Goal: Information Seeking & Learning: Learn about a topic

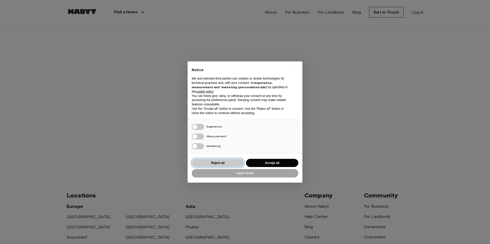
click at [218, 161] on button "Reject all" at bounding box center [218, 163] width 52 height 8
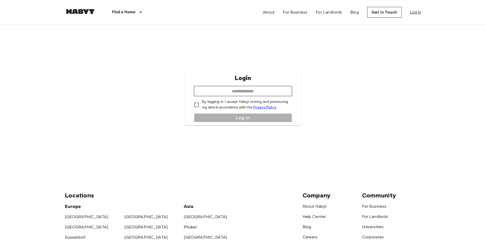
click at [421, 9] on link "Log in" at bounding box center [416, 12] width 12 height 6
click at [414, 12] on link "Log in" at bounding box center [416, 12] width 12 height 6
click at [256, 93] on input "email" at bounding box center [243, 91] width 98 height 10
type input "**********"
click at [237, 121] on button "Log in" at bounding box center [243, 117] width 98 height 9
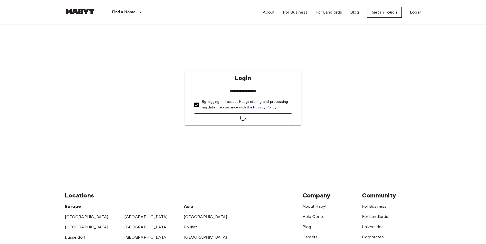
click at [238, 119] on button "submit" at bounding box center [243, 117] width 98 height 9
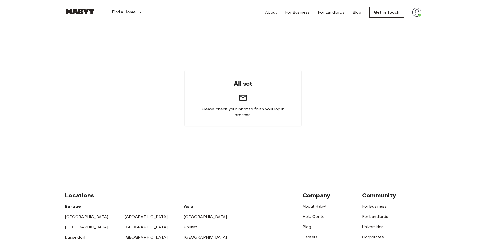
scroll to position [158, 0]
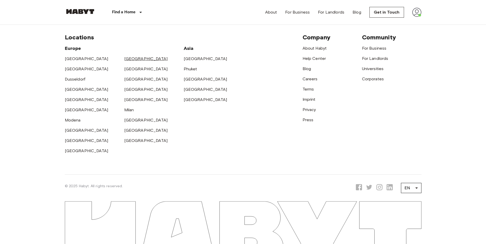
click at [127, 58] on link "[GEOGRAPHIC_DATA]" at bounding box center [146, 58] width 44 height 5
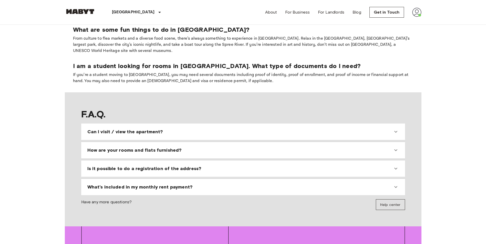
scroll to position [460, 0]
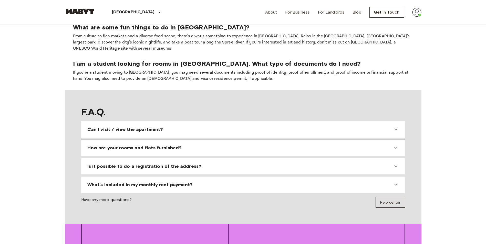
click at [393, 201] on span "Help center" at bounding box center [390, 203] width 20 height 4
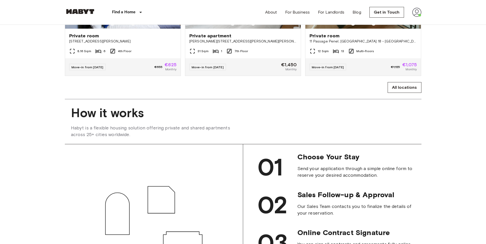
scroll to position [410, 0]
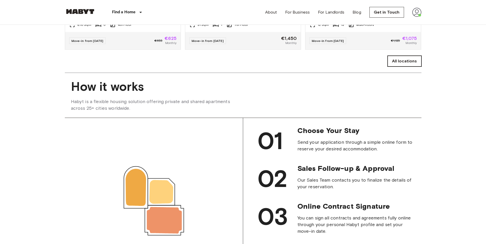
click at [410, 67] on link "All locations" at bounding box center [404, 61] width 34 height 11
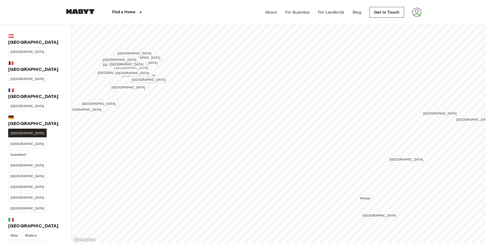
click at [17, 132] on span "[GEOGRAPHIC_DATA]" at bounding box center [28, 134] width 34 height 4
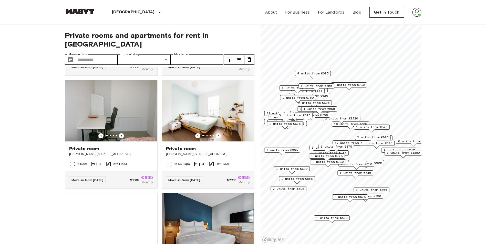
scroll to position [1267, 0]
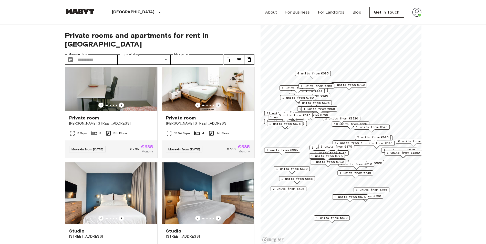
click at [216, 108] on icon "Previous image" at bounding box center [218, 105] width 5 height 5
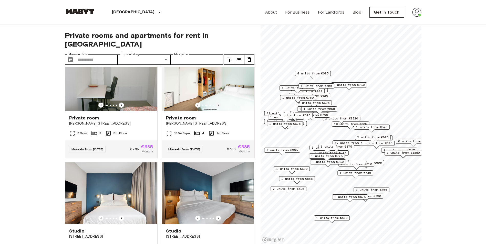
click at [216, 108] on icon "Previous image" at bounding box center [218, 105] width 5 height 5
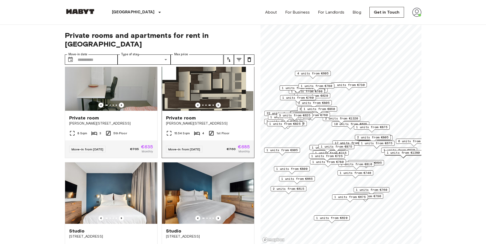
click at [216, 108] on icon "Previous image" at bounding box center [218, 105] width 5 height 5
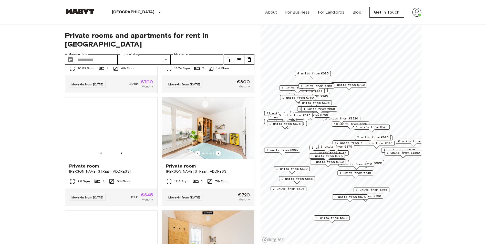
scroll to position [1907, 0]
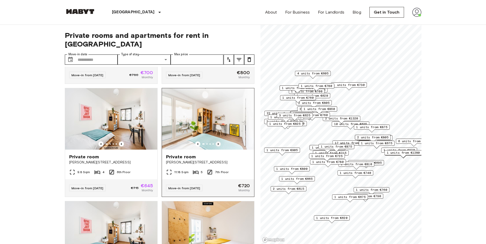
click at [218, 145] on icon "Previous image" at bounding box center [218, 144] width 1 height 2
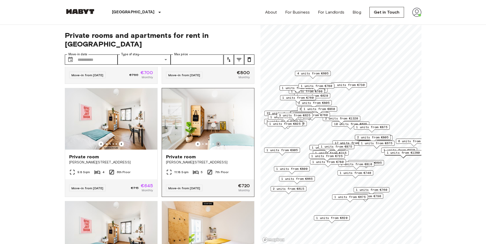
click at [218, 145] on icon "Previous image" at bounding box center [218, 144] width 1 height 2
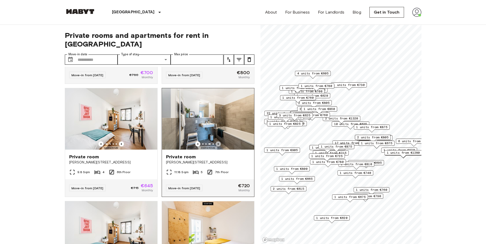
click at [218, 145] on icon "Previous image" at bounding box center [218, 144] width 1 height 2
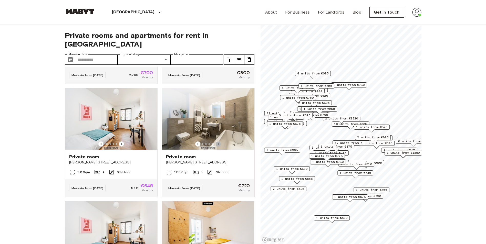
click at [218, 145] on icon "Previous image" at bounding box center [218, 144] width 1 height 2
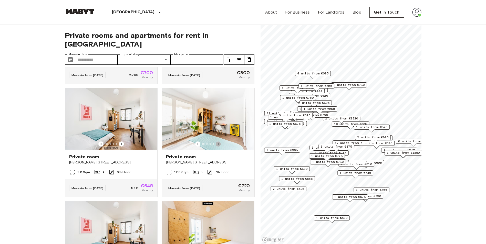
click at [218, 145] on icon "Previous image" at bounding box center [218, 144] width 1 height 2
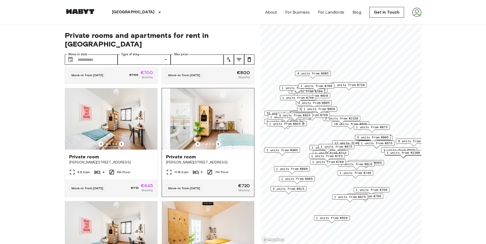
click at [218, 145] on icon "Previous image" at bounding box center [218, 144] width 1 height 2
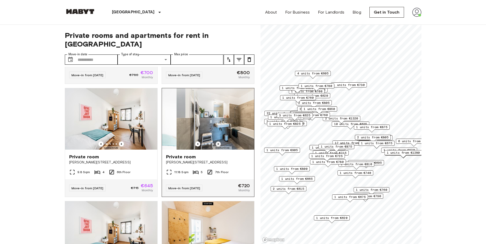
click at [218, 145] on icon "Previous image" at bounding box center [218, 144] width 1 height 2
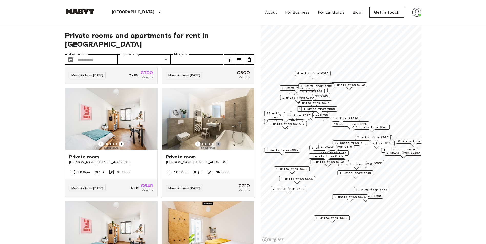
click at [218, 145] on icon "Previous image" at bounding box center [218, 144] width 1 height 2
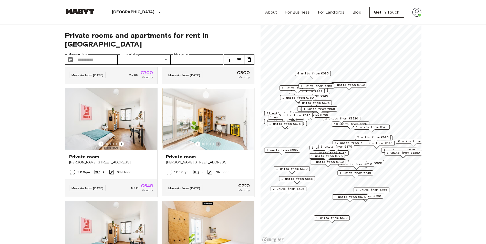
click at [218, 145] on icon "Previous image" at bounding box center [218, 144] width 1 height 2
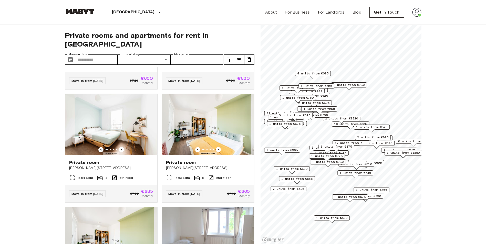
scroll to position [2143, 0]
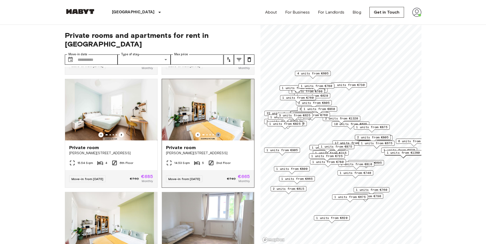
click at [216, 138] on icon "Previous image" at bounding box center [218, 134] width 5 height 5
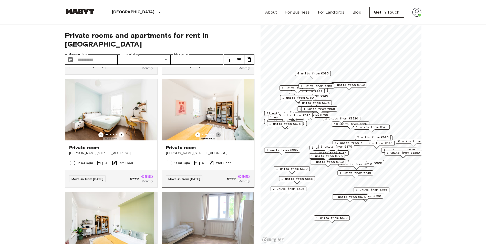
click at [216, 138] on icon "Previous image" at bounding box center [218, 134] width 5 height 5
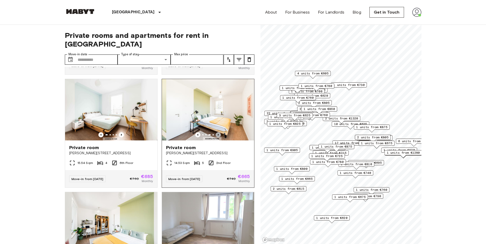
click at [216, 138] on icon "Previous image" at bounding box center [218, 134] width 5 height 5
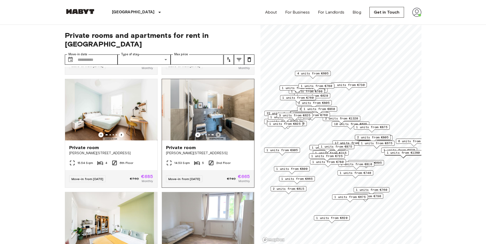
click at [216, 138] on icon "Previous image" at bounding box center [218, 134] width 5 height 5
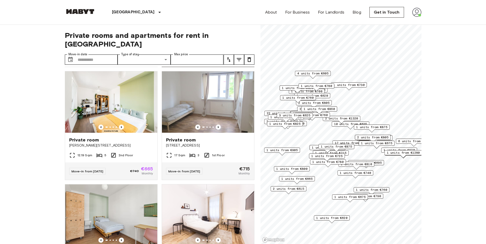
scroll to position [2271, 0]
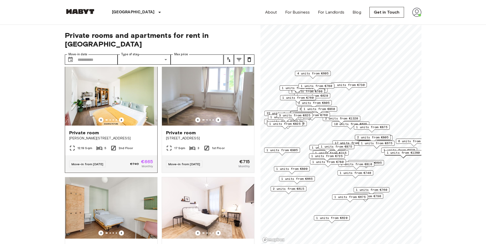
click at [119, 126] on img at bounding box center [111, 94] width 92 height 61
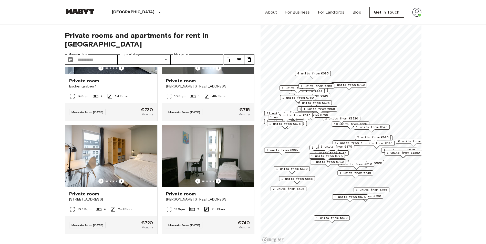
scroll to position [4376, 0]
